Goal: Transaction & Acquisition: Subscribe to service/newsletter

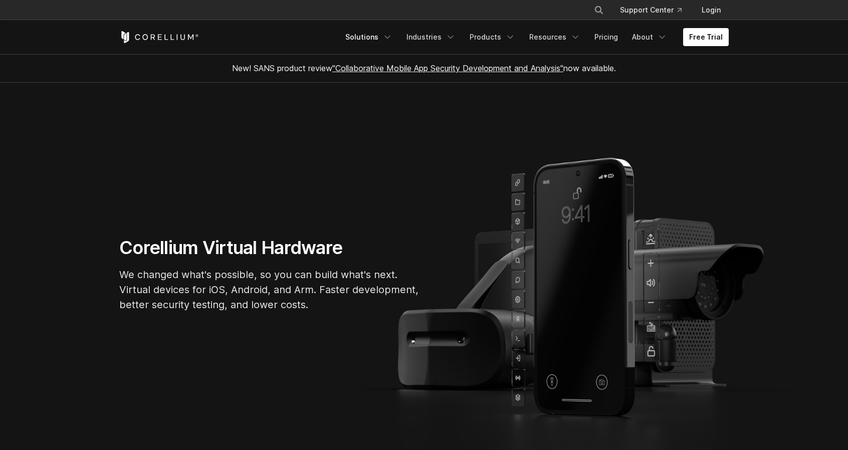
click at [390, 36] on link "Solutions" at bounding box center [368, 37] width 59 height 18
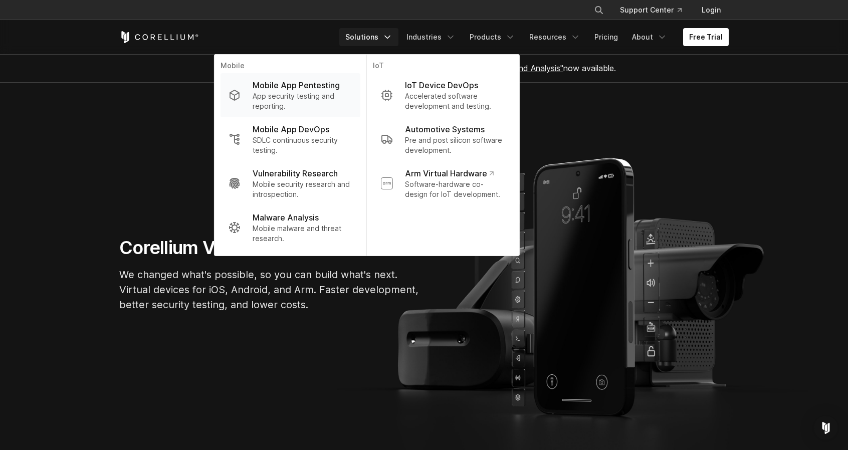
click at [315, 99] on p "App security testing and reporting." at bounding box center [303, 101] width 100 height 20
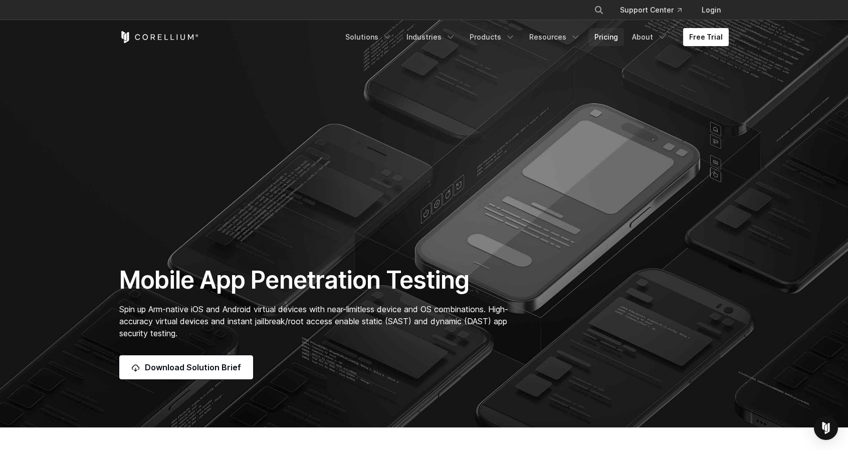
click at [607, 35] on link "Pricing" at bounding box center [607, 37] width 36 height 18
